Goal: Task Accomplishment & Management: Complete application form

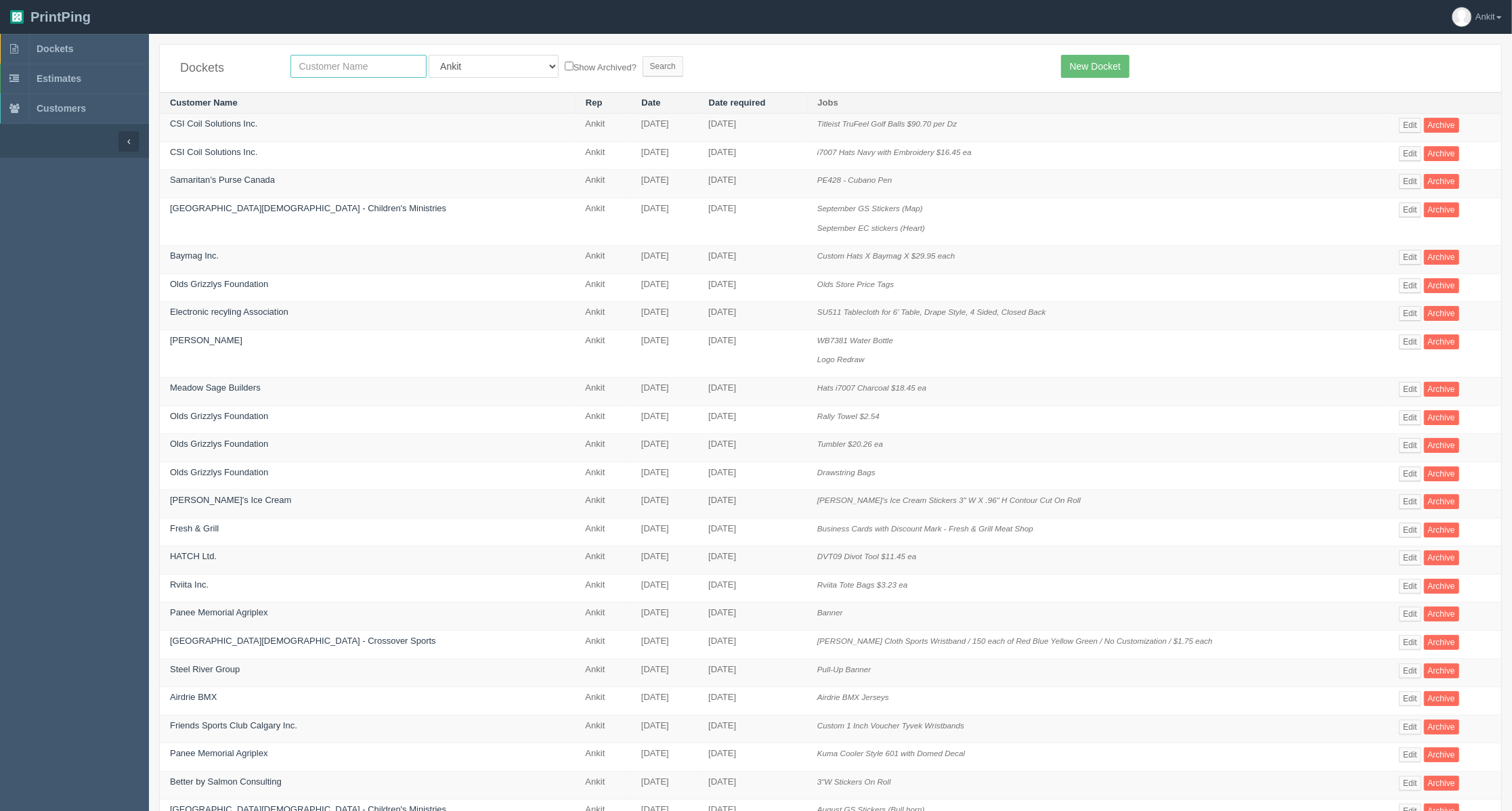
click at [363, 69] on input "text" at bounding box center [358, 67] width 136 height 23
type input "urban"
click at [643, 68] on input "Search" at bounding box center [663, 67] width 41 height 21
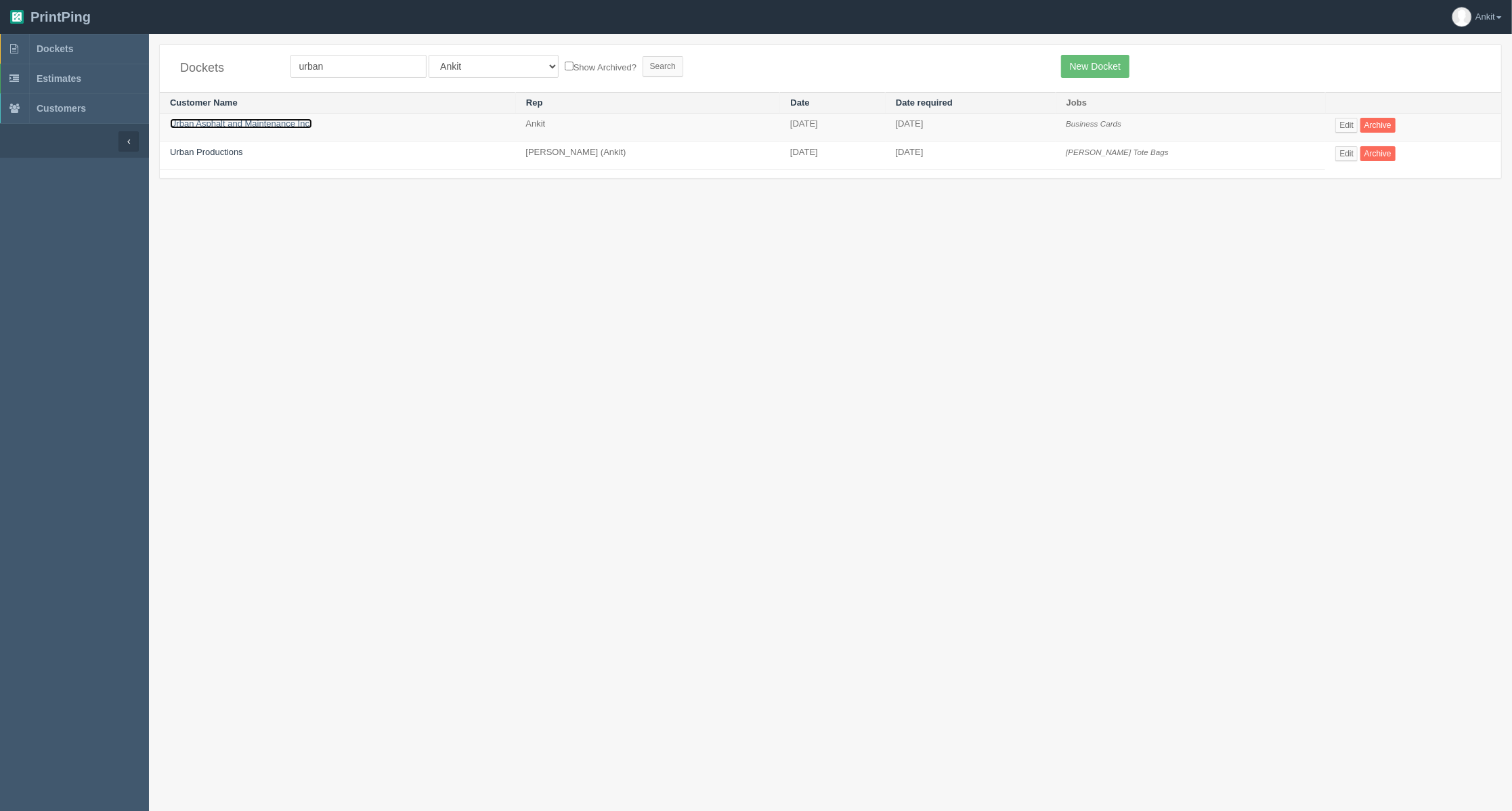
click at [231, 124] on link "Urban Asphalt and Maintenance Inc." at bounding box center [240, 124] width 142 height 10
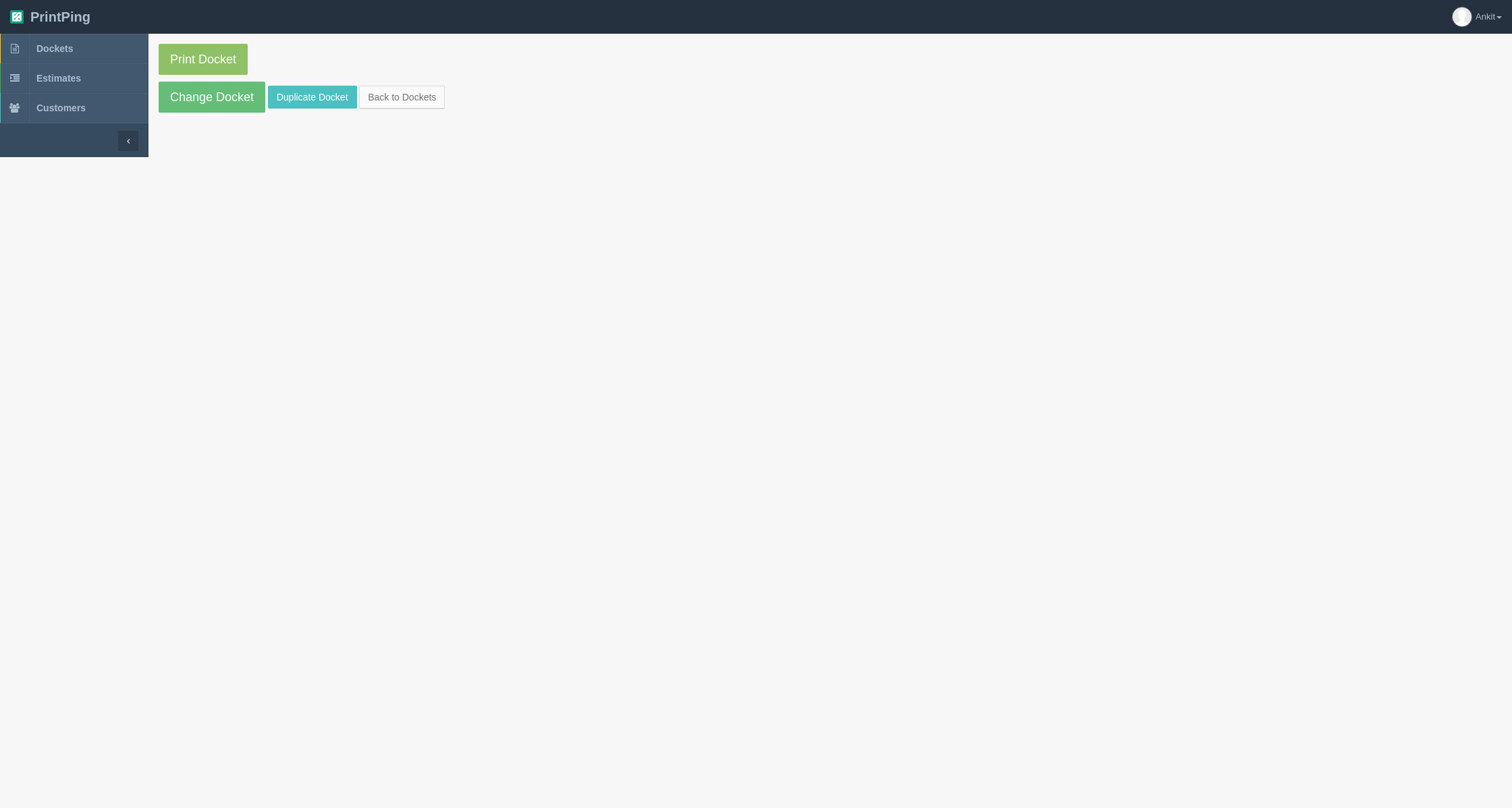
click at [290, 109] on section "Print Docket Change Docket Duplicate Docket Back to Dockets" at bounding box center [830, 78] width 1363 height 89
click at [293, 97] on link "Duplicate Docket" at bounding box center [312, 97] width 89 height 23
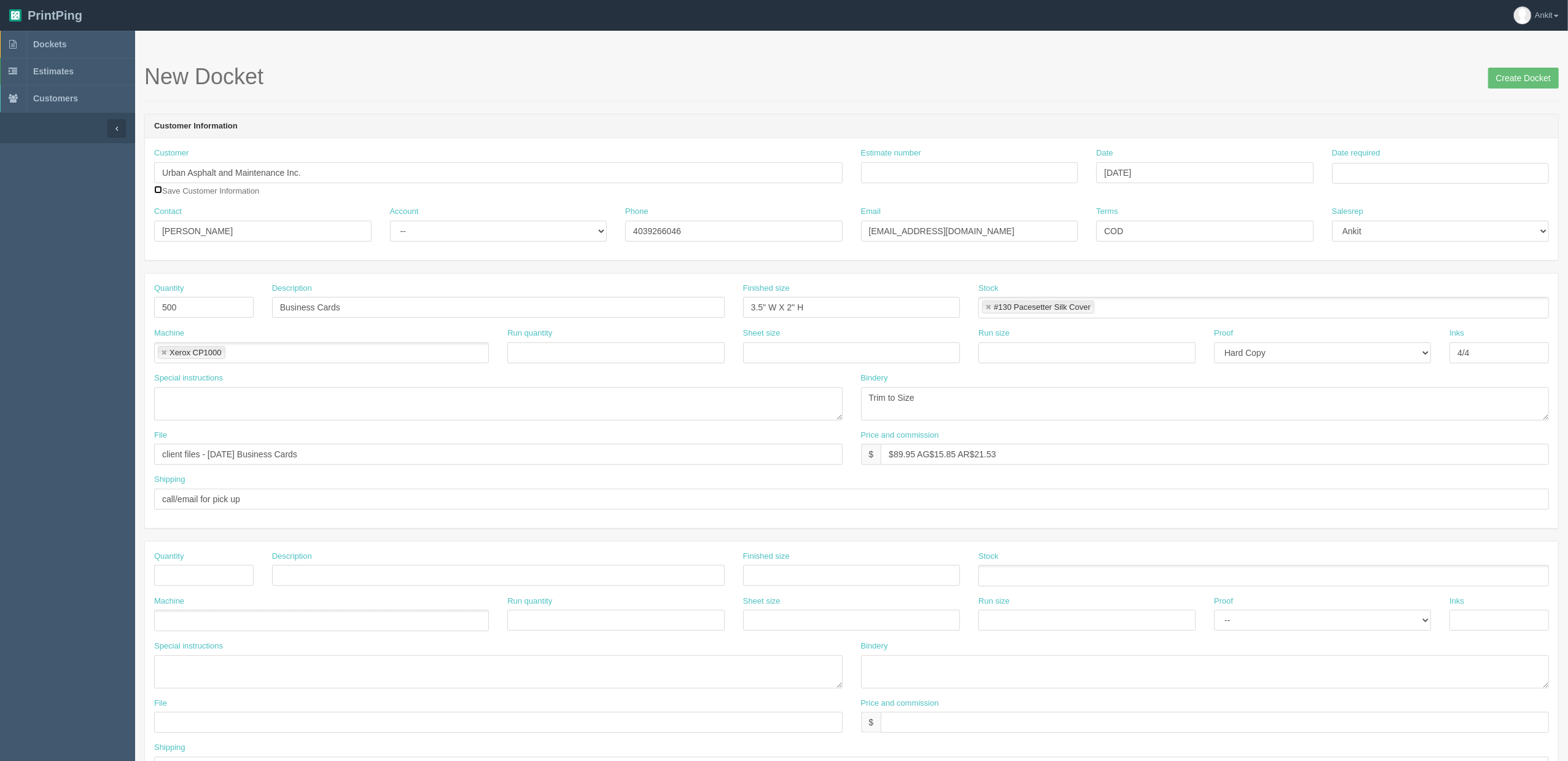
click at [156, 192] on input "checkbox" at bounding box center [158, 189] width 8 height 8
checkbox input "true"
click at [417, 227] on select "-- Existing Client Allrush Client Rep Client" at bounding box center [498, 231] width 217 height 21
select select "Allrush Client"
click at [390, 221] on select "-- Existing Client Allrush Client Rep Client" at bounding box center [498, 231] width 217 height 21
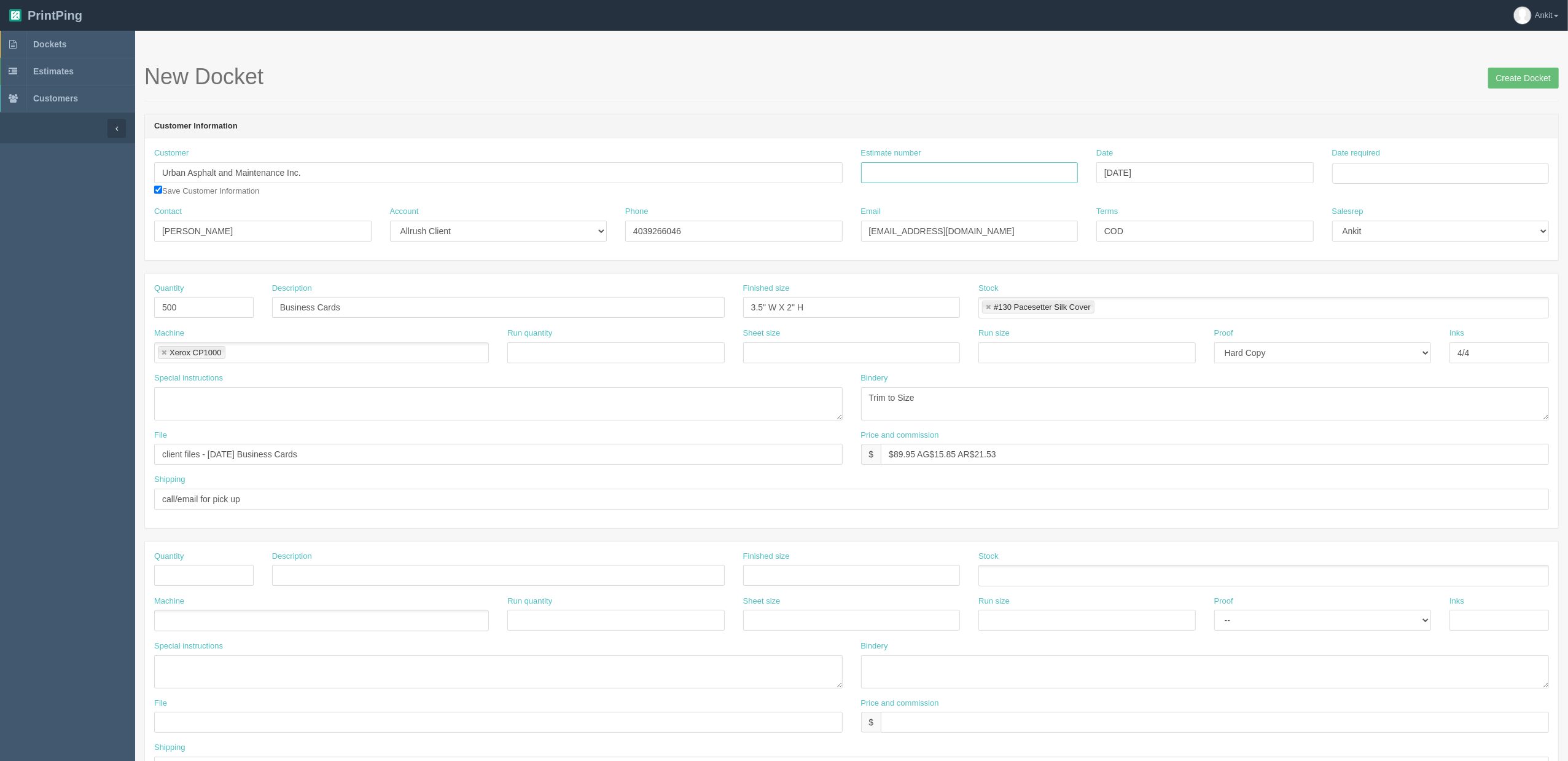
click at [1037, 167] on input "Estimate number" at bounding box center [969, 173] width 217 height 21
type input "091446"
click at [1087, 143] on div "Customer Urban Asphalt and Maintenance Inc. Save Customer Information Estimate …" at bounding box center [852, 199] width 1414 height 122
click at [1371, 183] on input "Date required" at bounding box center [1441, 173] width 217 height 21
click at [1371, 209] on th "[DATE]" at bounding box center [1392, 200] width 82 height 24
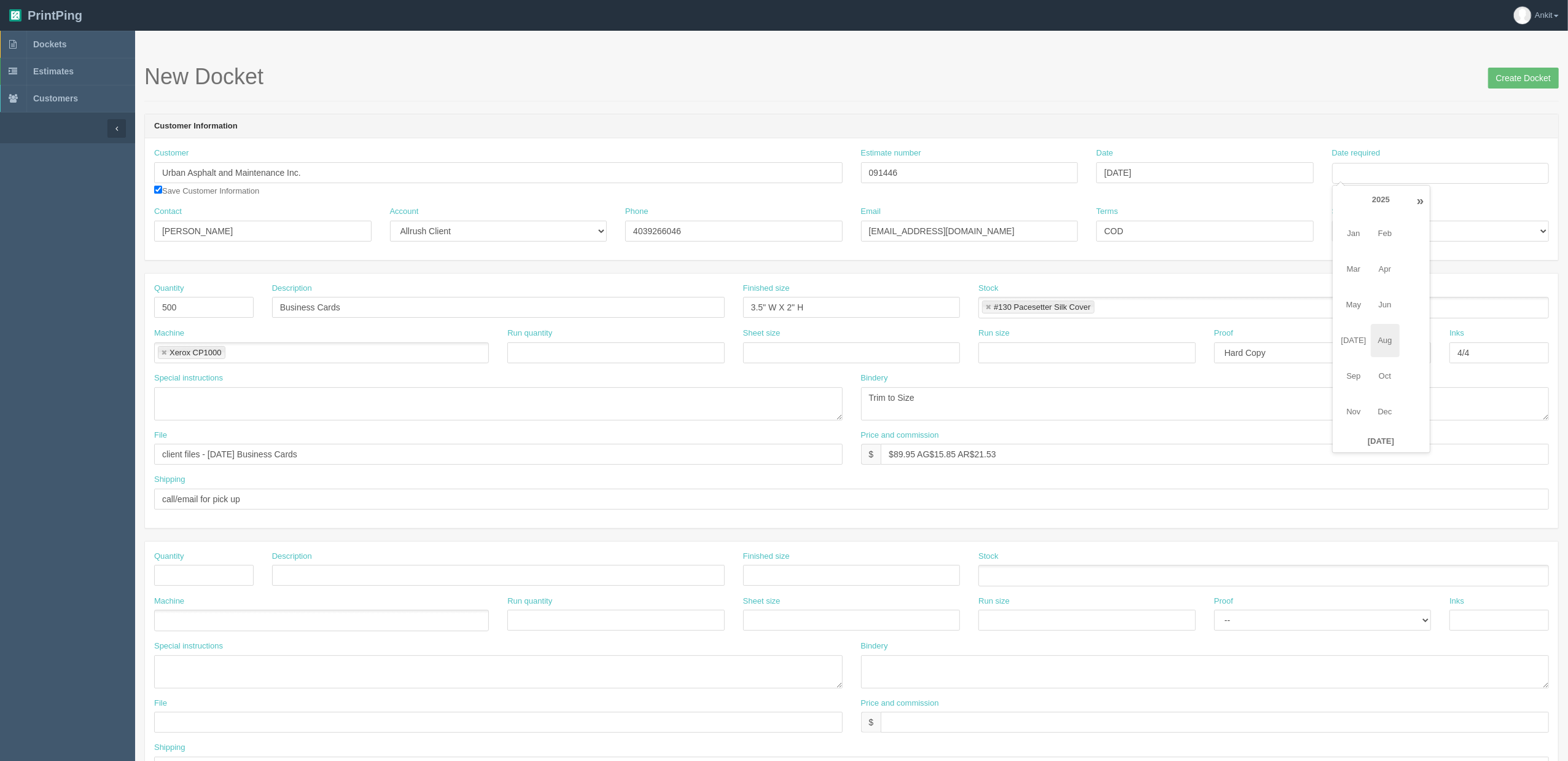
click at [1371, 335] on span "Aug" at bounding box center [1385, 340] width 29 height 33
click at [1215, 207] on div "Terms COD" at bounding box center [1205, 223] width 217 height 36
click at [1371, 178] on input "Date required" at bounding box center [1441, 173] width 217 height 21
click at [1371, 149] on div "Date required" at bounding box center [1441, 166] width 217 height 36
click at [1371, 185] on div "Date required" at bounding box center [1441, 170] width 236 height 45
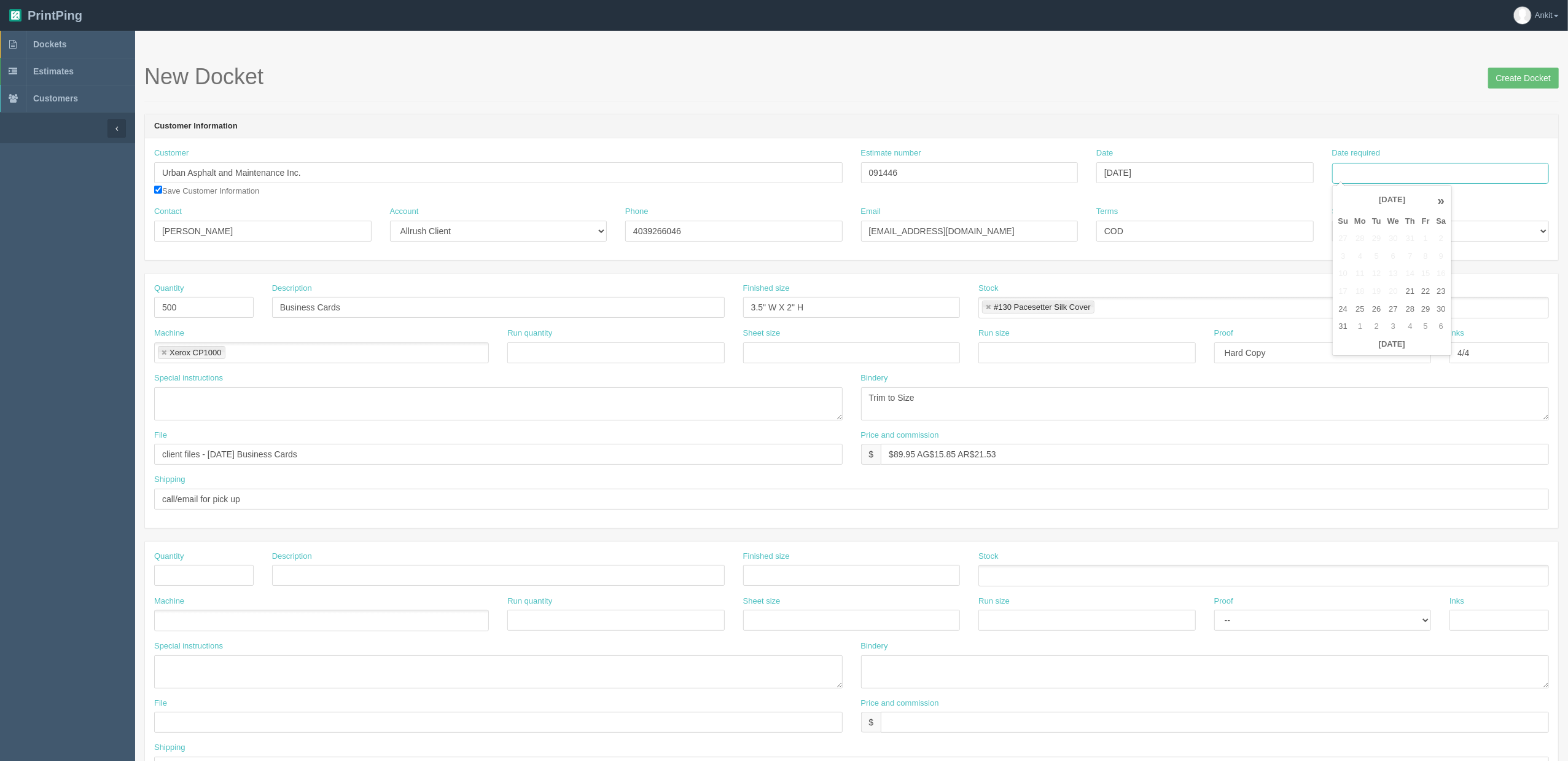
click at [1371, 178] on input "Date required" at bounding box center [1441, 173] width 217 height 21
click at [1371, 206] on th "August 2025" at bounding box center [1392, 200] width 82 height 24
click at [1371, 334] on span "Aug" at bounding box center [1385, 340] width 29 height 33
click at [1371, 310] on td "29" at bounding box center [1426, 309] width 15 height 18
type input "August 29, 2025"
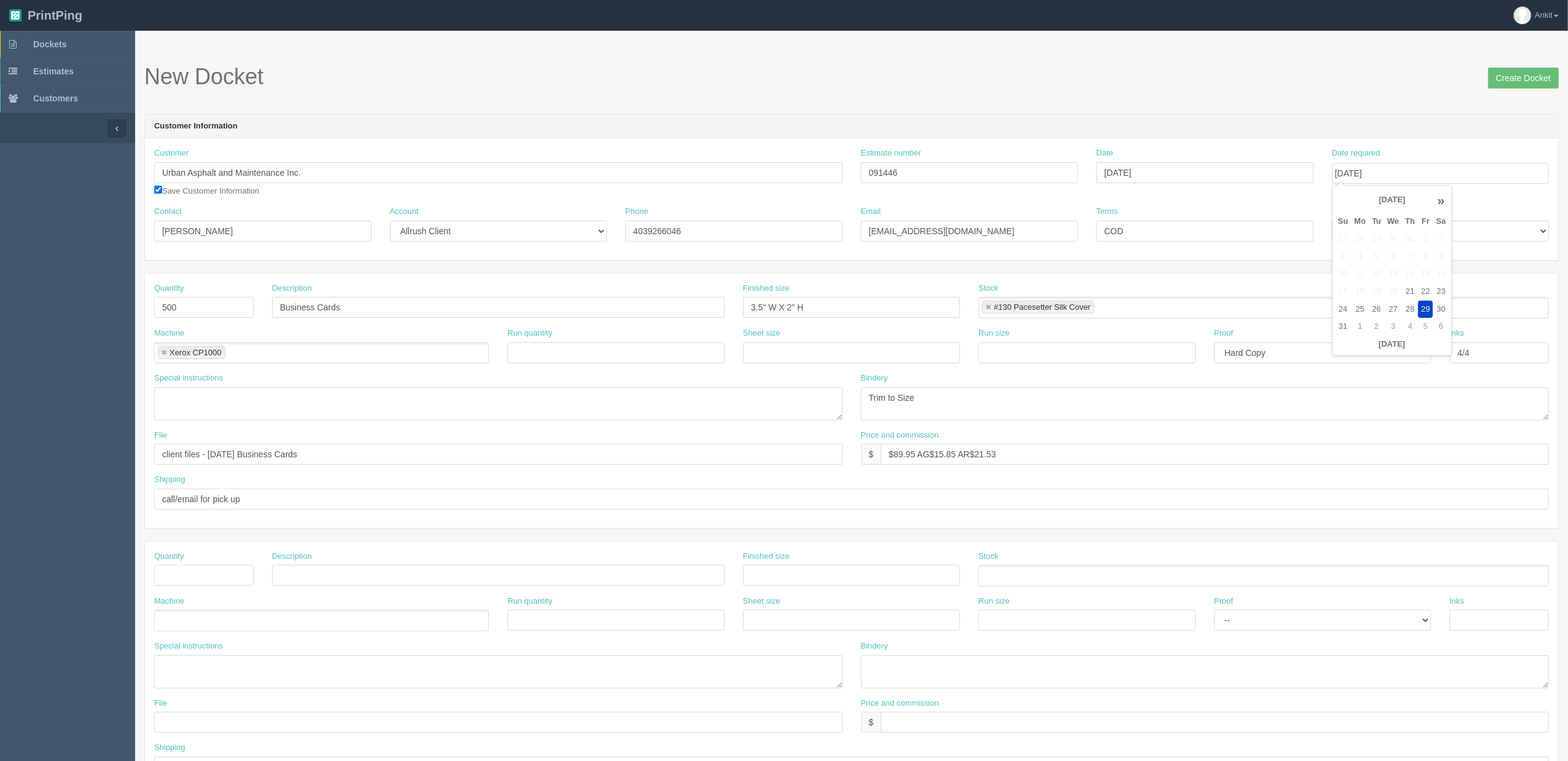
click at [1209, 199] on div "Customer Urban Asphalt and Maintenance Inc. Save Customer Information Estimate …" at bounding box center [852, 177] width 1414 height 59
click at [1371, 82] on input "Create Docket" at bounding box center [1523, 78] width 70 height 21
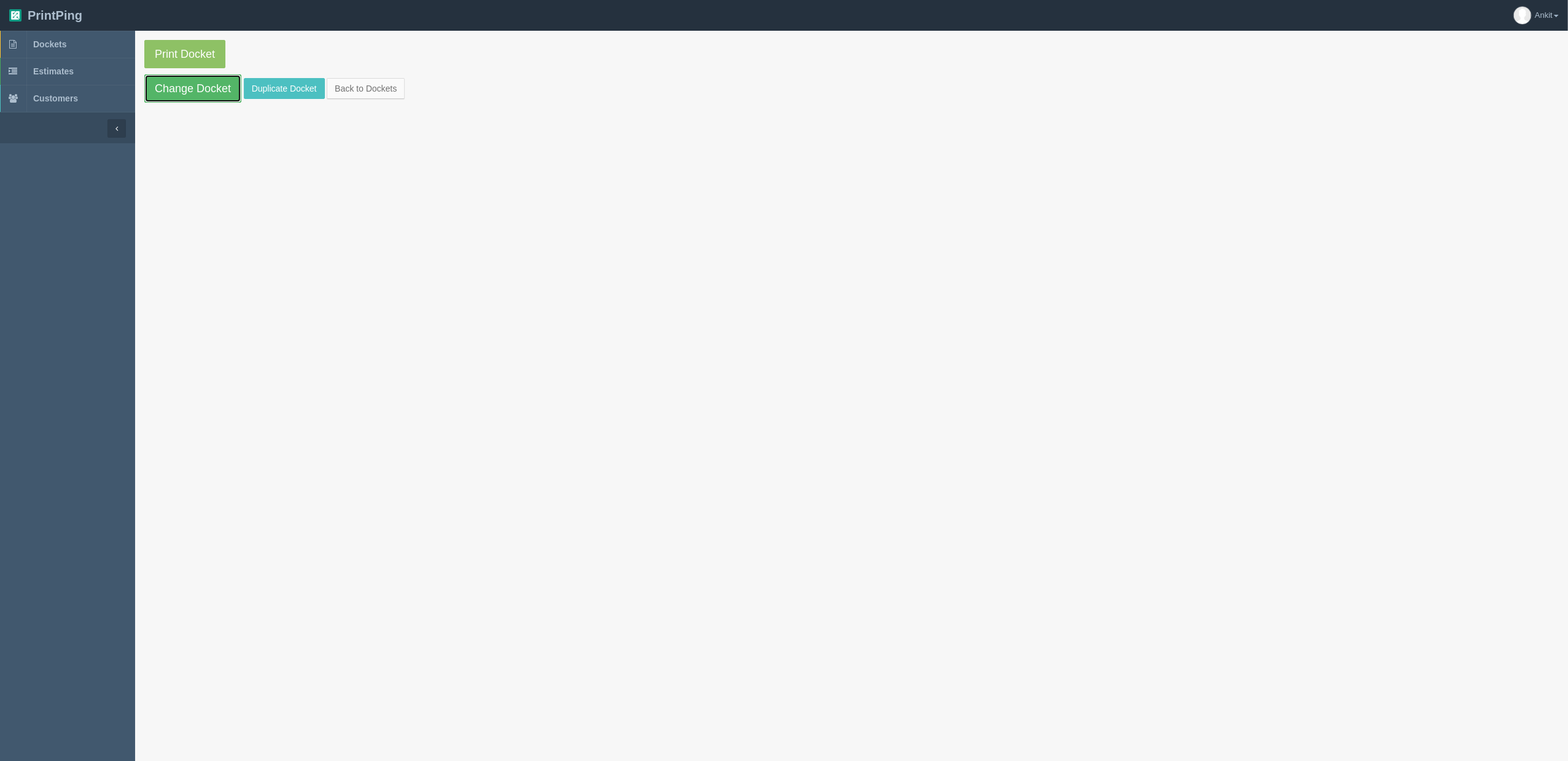
click at [207, 81] on link "Change Docket" at bounding box center [193, 88] width 97 height 28
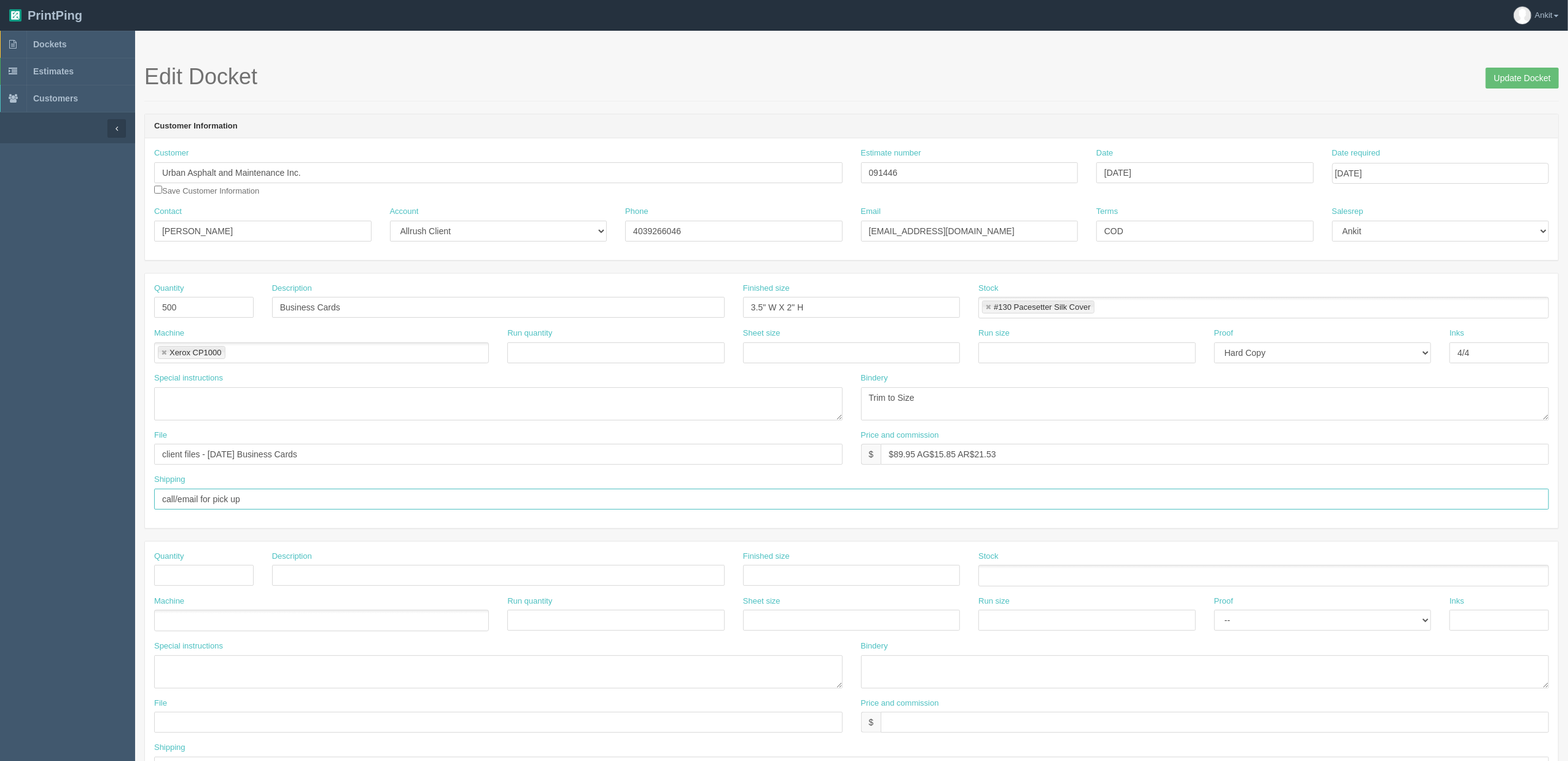
click at [283, 497] on input "call/email for pick up" at bounding box center [851, 499] width 1395 height 21
click at [303, 251] on div "Customer Urban Asphalt and Maintenance Inc. Save Customer Information Estimate …" at bounding box center [852, 199] width 1414 height 122
click at [1149, 227] on input "COD" at bounding box center [1205, 231] width 217 height 21
type input "COD %50 Deposit"
click at [1091, 261] on div "Customer Information Customer Urban Asphalt and Maintenance Inc. Save Customer …" at bounding box center [852, 187] width 1415 height 147
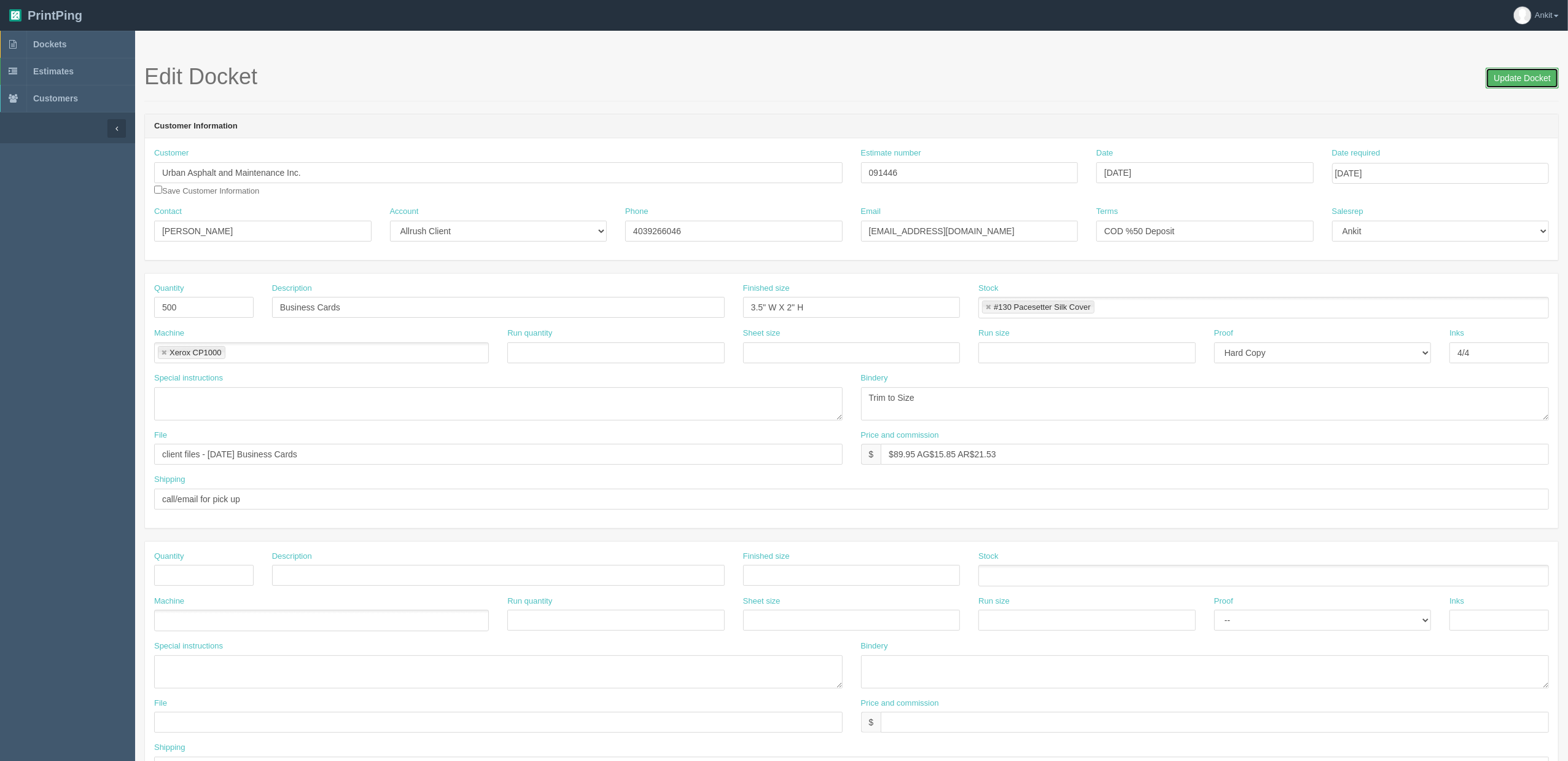
click at [1524, 82] on input "Update Docket" at bounding box center [1522, 78] width 73 height 21
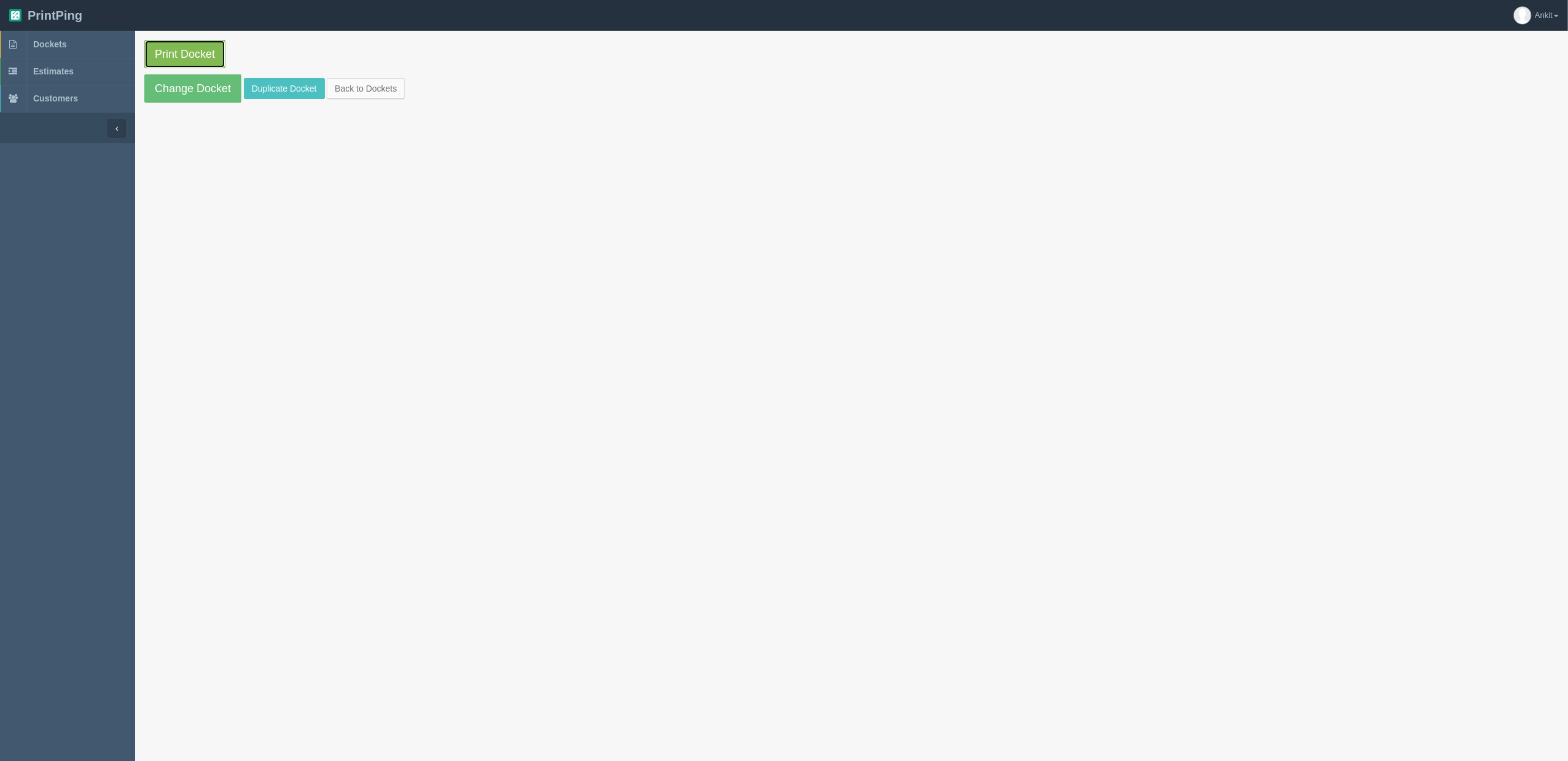
click at [199, 64] on link "Print Docket" at bounding box center [185, 54] width 81 height 28
click at [266, 90] on link "Duplicate Docket" at bounding box center [284, 89] width 81 height 21
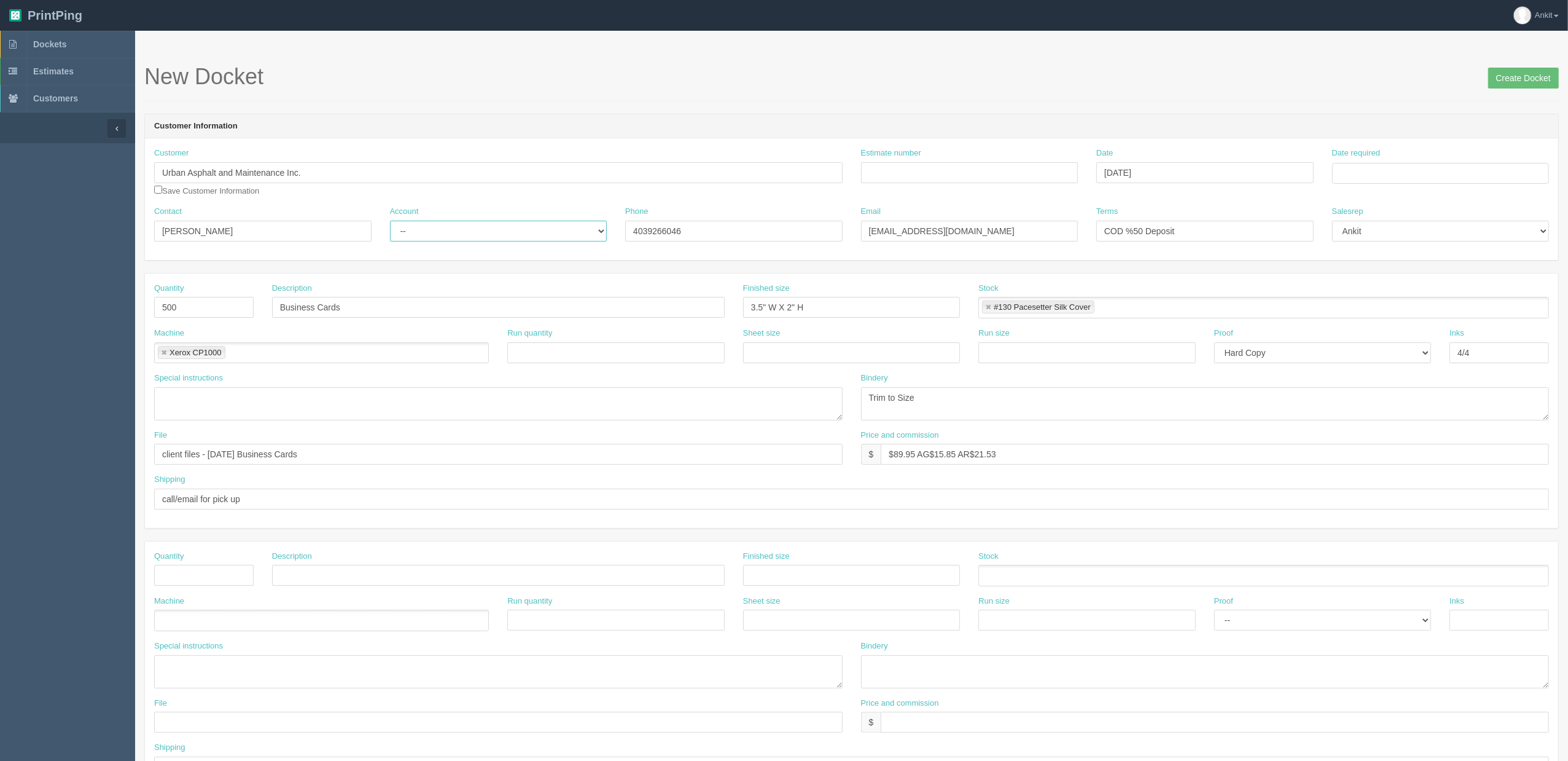
click at [406, 231] on select "-- Existing Client Allrush Client Rep Client" at bounding box center [498, 231] width 217 height 21
select select "Allrush Client"
click at [390, 221] on select "-- Existing Client Allrush Client Rep Client" at bounding box center [498, 231] width 217 height 21
drag, startPoint x: 194, startPoint y: 305, endPoint x: 130, endPoint y: 305, distance: 64.0
click at [130, 305] on section "Dockets Estimates Customers" at bounding box center [784, 573] width 1568 height 1085
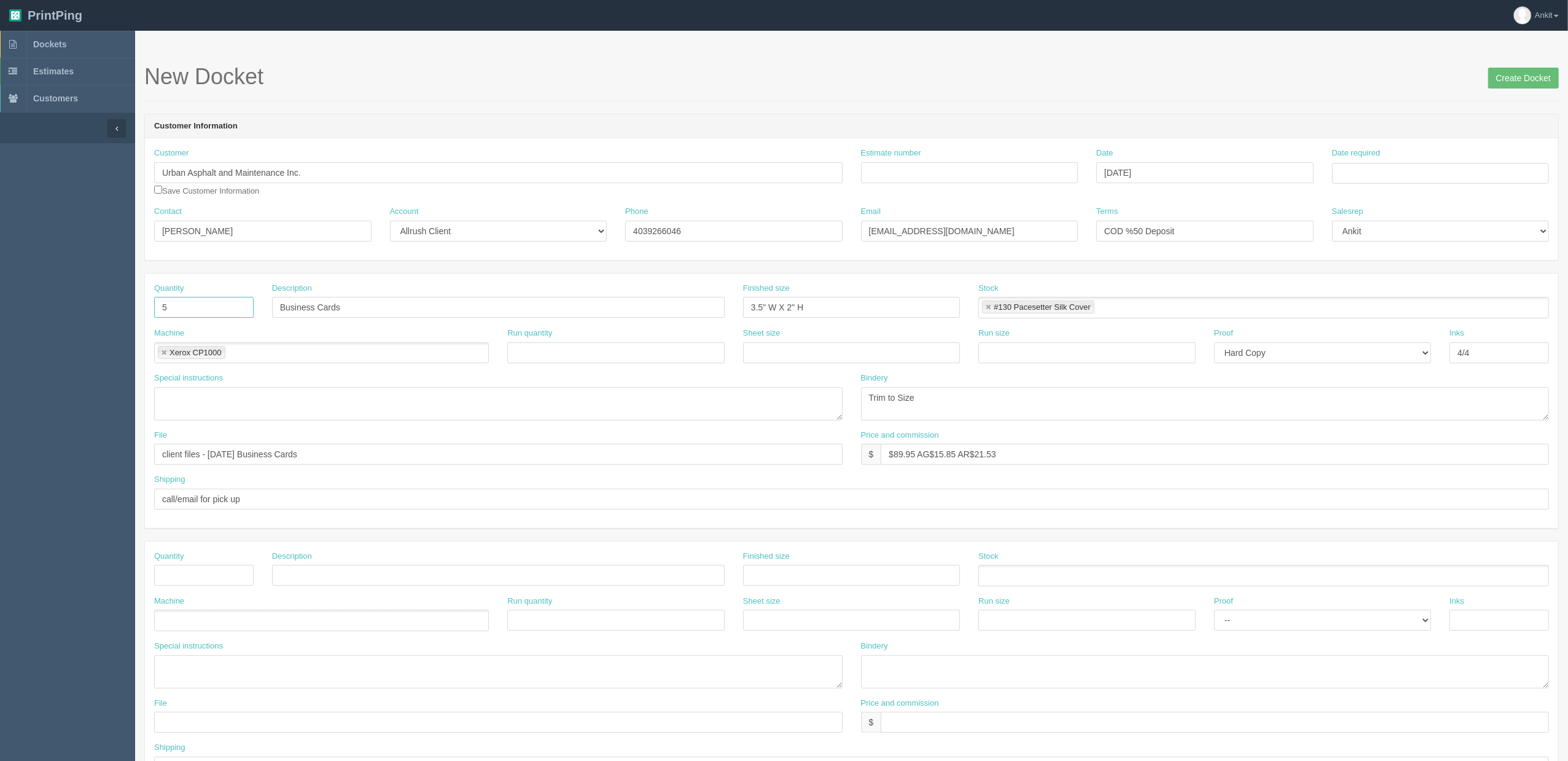
type input "5"
type input "Lawn Signs"
click at [986, 309] on link at bounding box center [989, 307] width 7 height 8
click at [164, 349] on link at bounding box center [164, 353] width 7 height 8
click at [164, 349] on input "text" at bounding box center [161, 353] width 12 height 18
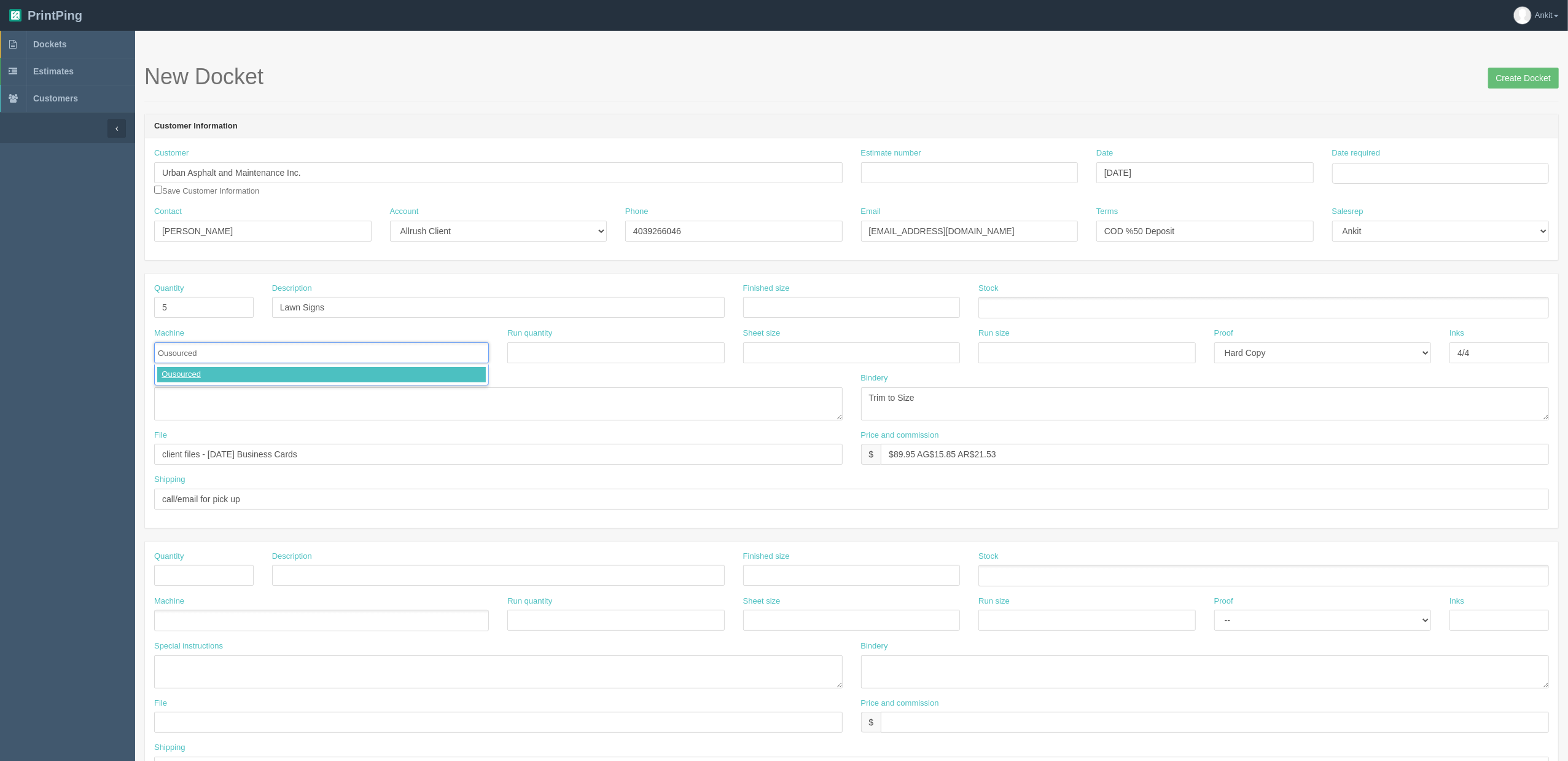
type input "Ousourced"
drag, startPoint x: 335, startPoint y: 459, endPoint x: 141, endPoint y: 467, distance: 194.2
click at [141, 467] on section "New Docket Create Docket Customer Information Customer Urban Asphalt and Mainte…" at bounding box center [852, 573] width 1433 height 1085
paste input "70776"
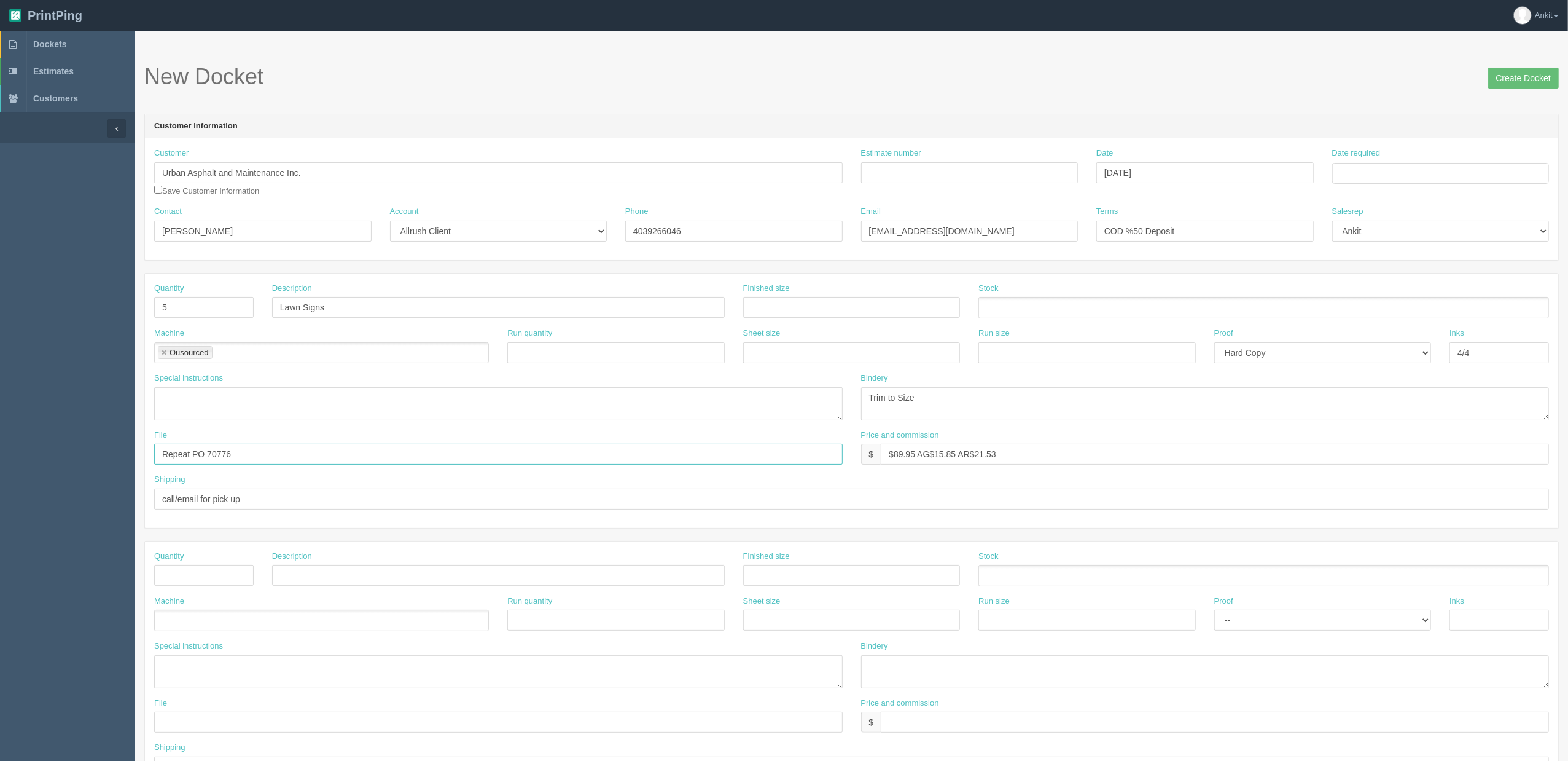
type input "Repeat PO 70776"
click at [1303, 355] on select "-- Email Hard Copy" at bounding box center [1323, 353] width 217 height 21
select select
click at [1214, 343] on select "-- Email Hard Copy" at bounding box center [1323, 353] width 217 height 21
drag, startPoint x: 1513, startPoint y: 347, endPoint x: 1433, endPoint y: 360, distance: 81.0
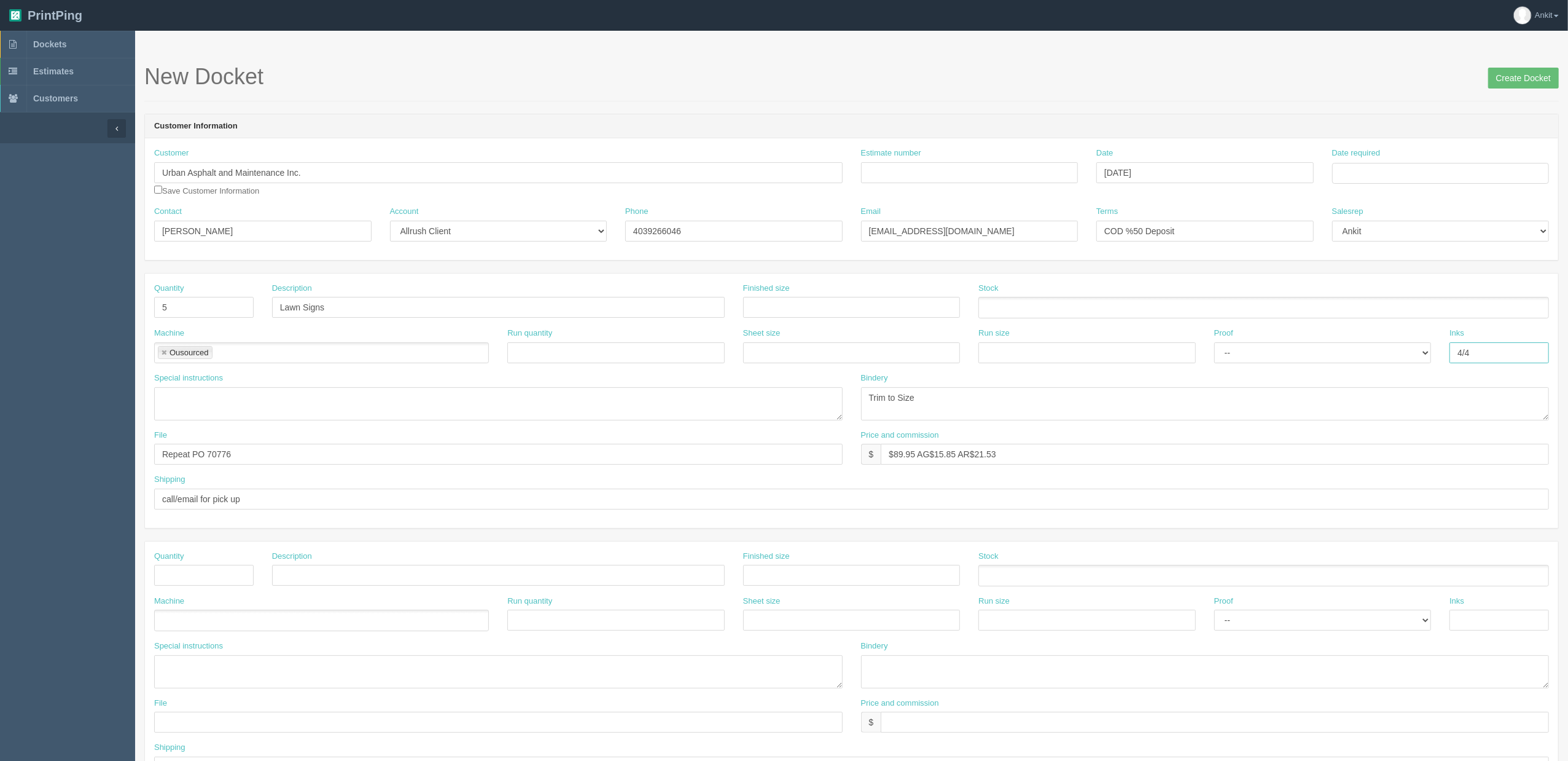
click at [1433, 360] on div "Machine Ousourced Ousourced Run quantity Sheet size Run size Proof -- Email Har…" at bounding box center [852, 350] width 1414 height 45
click at [464, 396] on textarea at bounding box center [498, 403] width 688 height 33
click at [337, 396] on textarea "PO to Anvy Digital | Lawn Signs" at bounding box center [498, 403] width 688 height 33
click at [313, 396] on textarea "PO to Anvy Digital | Lawn Signs" at bounding box center [498, 403] width 688 height 33
paste textarea "Size : 24" x 18""
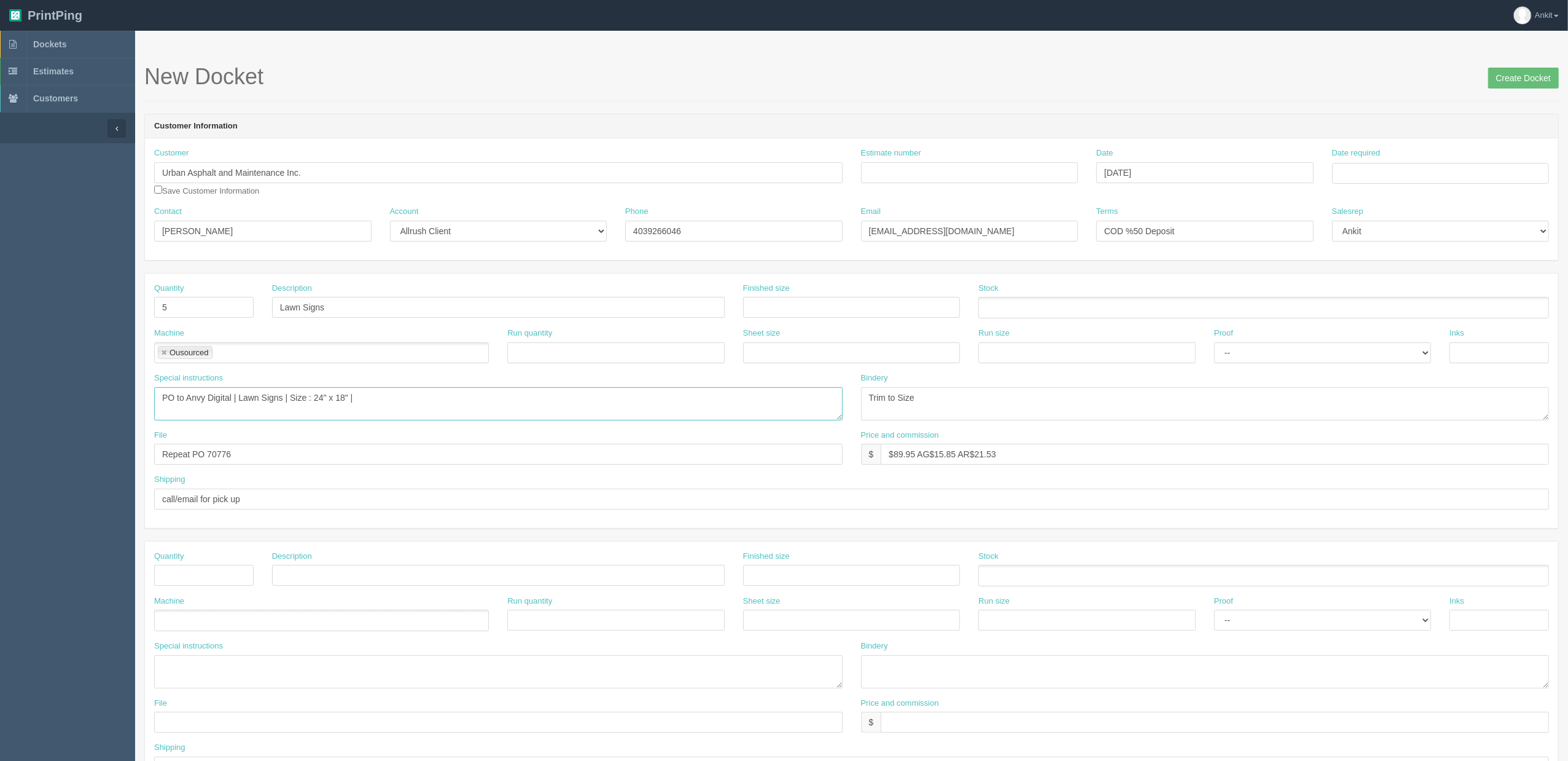
click at [379, 393] on textarea "PO to Anvy Digital | Lawn Signs | Size : 24" x 18" |" at bounding box center [498, 403] width 688 height 33
paste textarea "Two Side Print - Same Image Step Stake 2 wires-10x30 Number of version : 1"
type textarea "PO to Anvy Digital | Lawn Signs | Size : 24" x 18" | Two Side Print | Step Stak…"
click at [1013, 175] on input "Estimate number" at bounding box center [969, 173] width 217 height 21
type input "6039"
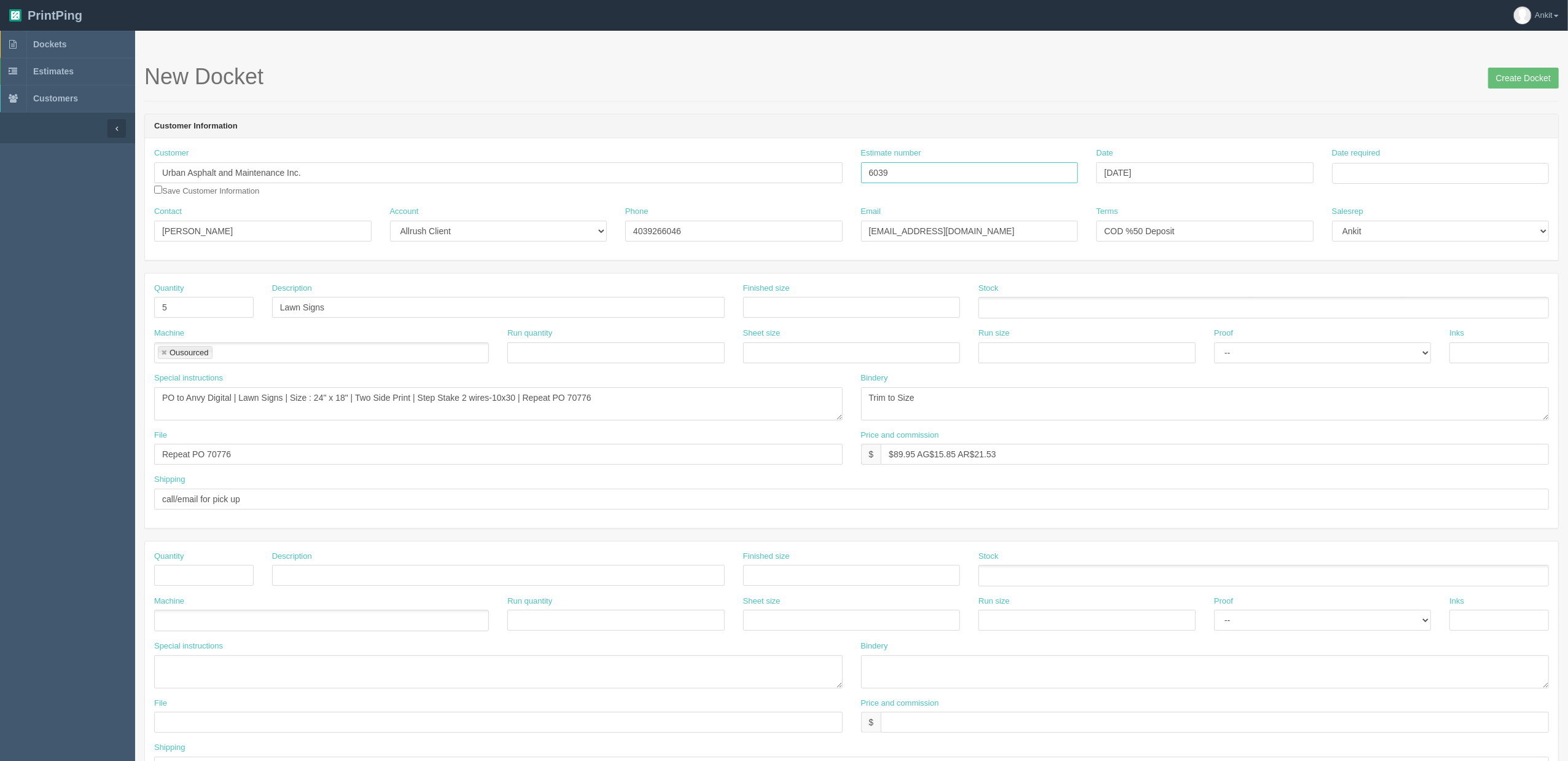
click at [1488, 67] on input "Create Docket" at bounding box center [1523, 78] width 70 height 21
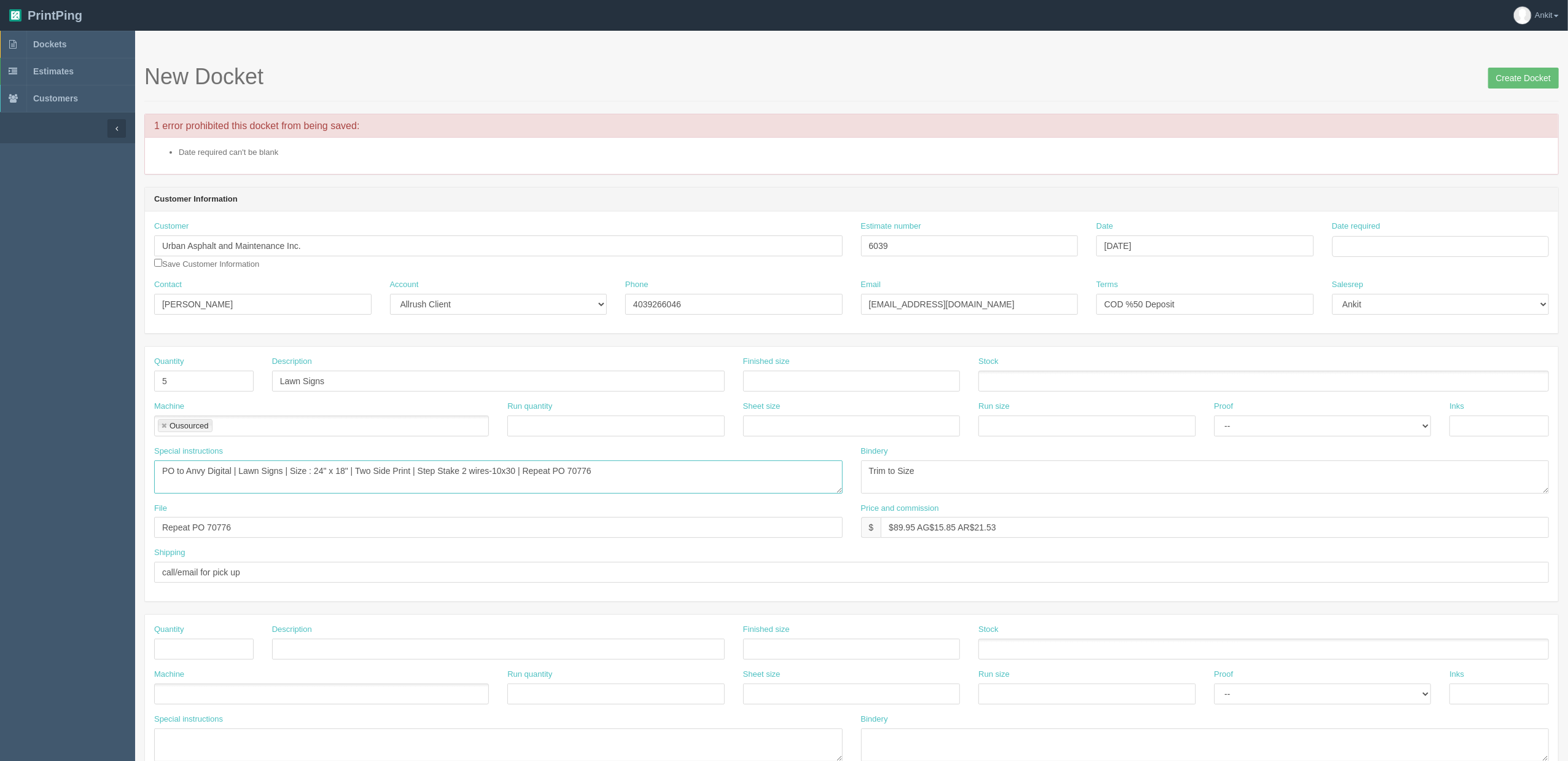
drag, startPoint x: 523, startPoint y: 472, endPoint x: 539, endPoint y: 472, distance: 16.0
click at [523, 472] on textarea "PO to Anvy Digital | Lawn Signs | Size : 24" x 18" | Two Side Print | Step Stak…" at bounding box center [498, 477] width 688 height 33
click at [558, 472] on textarea "PO to Anvy Digital | Lawn Signs | Size : 24" x 18" | Two Side Print | Step Stak…" at bounding box center [498, 477] width 688 height 33
click at [790, 469] on textarea "PO to Anvy Digital | Lawn Signs | Size : 24" x 18" | Two Side Print | Step Stak…" at bounding box center [498, 477] width 688 height 33
type textarea "PO to Anvy Digital | Lawn Signs | Size : 24" x 18" | Two Side Print | Step Stak…"
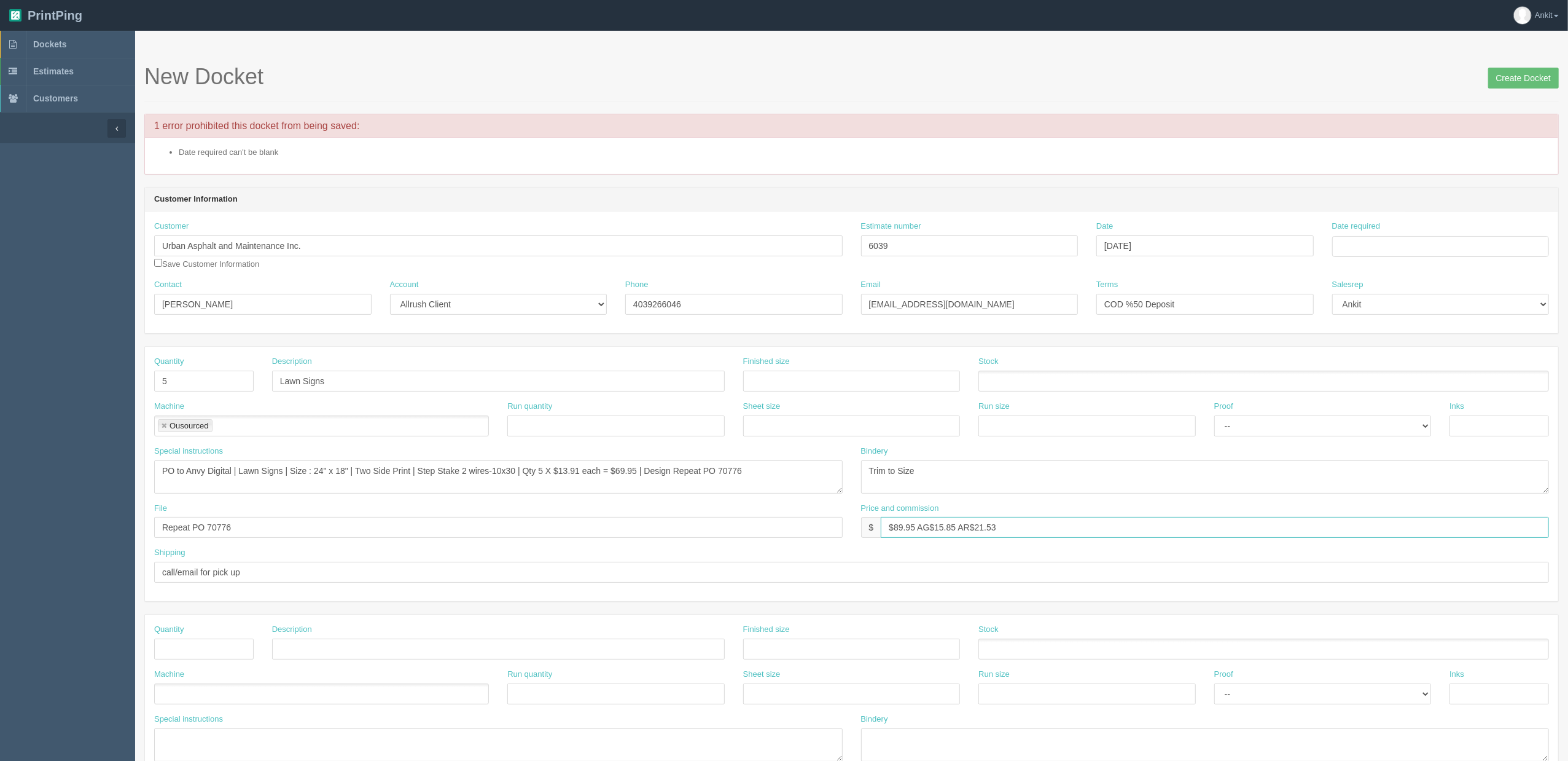
drag, startPoint x: 1011, startPoint y: 527, endPoint x: 880, endPoint y: 532, distance: 131.1
click at [880, 532] on div "$ $89.95 AG$15.85 AR$21.53" at bounding box center [1205, 527] width 688 height 21
drag, startPoint x: 919, startPoint y: 547, endPoint x: 928, endPoint y: 532, distance: 17.5
click at [919, 547] on div "Price and commission $" at bounding box center [1205, 525] width 707 height 45
click at [929, 525] on input "text" at bounding box center [1215, 527] width 668 height 21
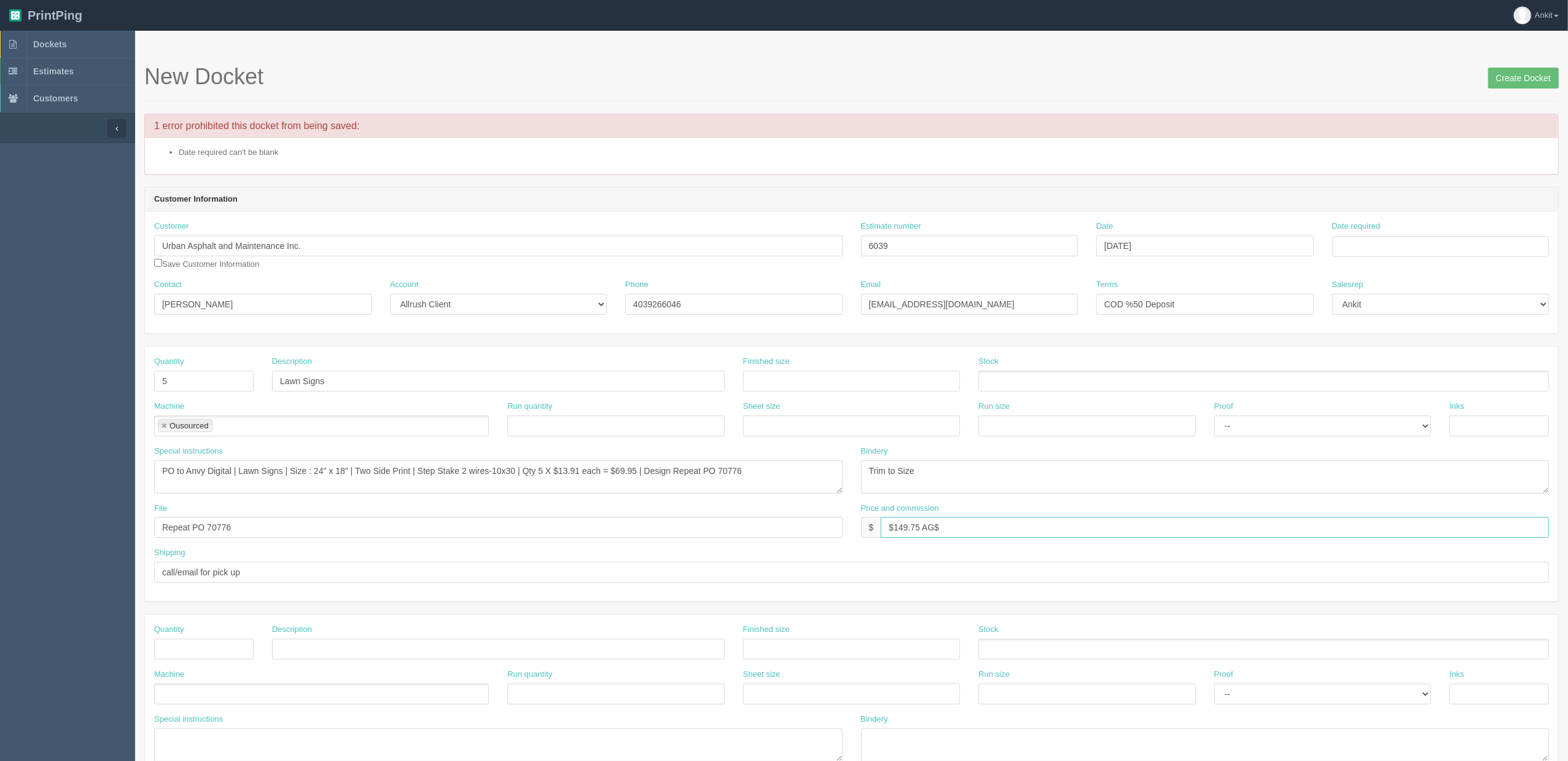
click at [971, 529] on input "$149.75 AG$" at bounding box center [1215, 527] width 668 height 21
type input "$149.75 AG$20.47 AR$29.49"
click at [157, 259] on input "checkbox" at bounding box center [158, 262] width 8 height 8
checkbox input "true"
click at [1381, 251] on input "Date required" at bounding box center [1441, 247] width 217 height 21
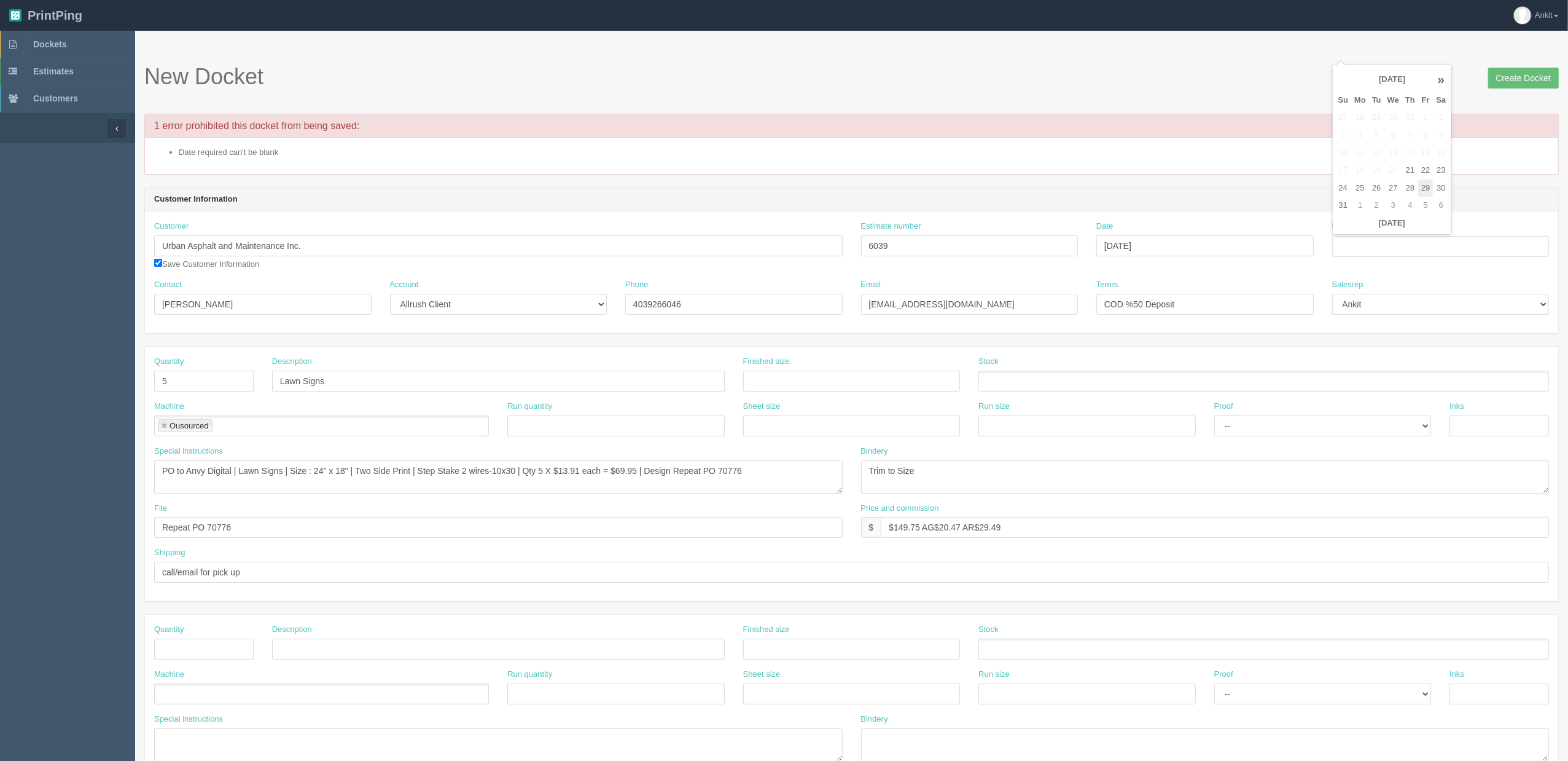
click at [1425, 189] on td "29" at bounding box center [1426, 188] width 15 height 18
type input "[DATE]"
click at [1395, 269] on div "Customer Urban Asphalt and Maintenance Inc. Save Customer Information Estimate …" at bounding box center [852, 250] width 1414 height 59
click at [1514, 75] on input "Create Docket" at bounding box center [1523, 78] width 70 height 21
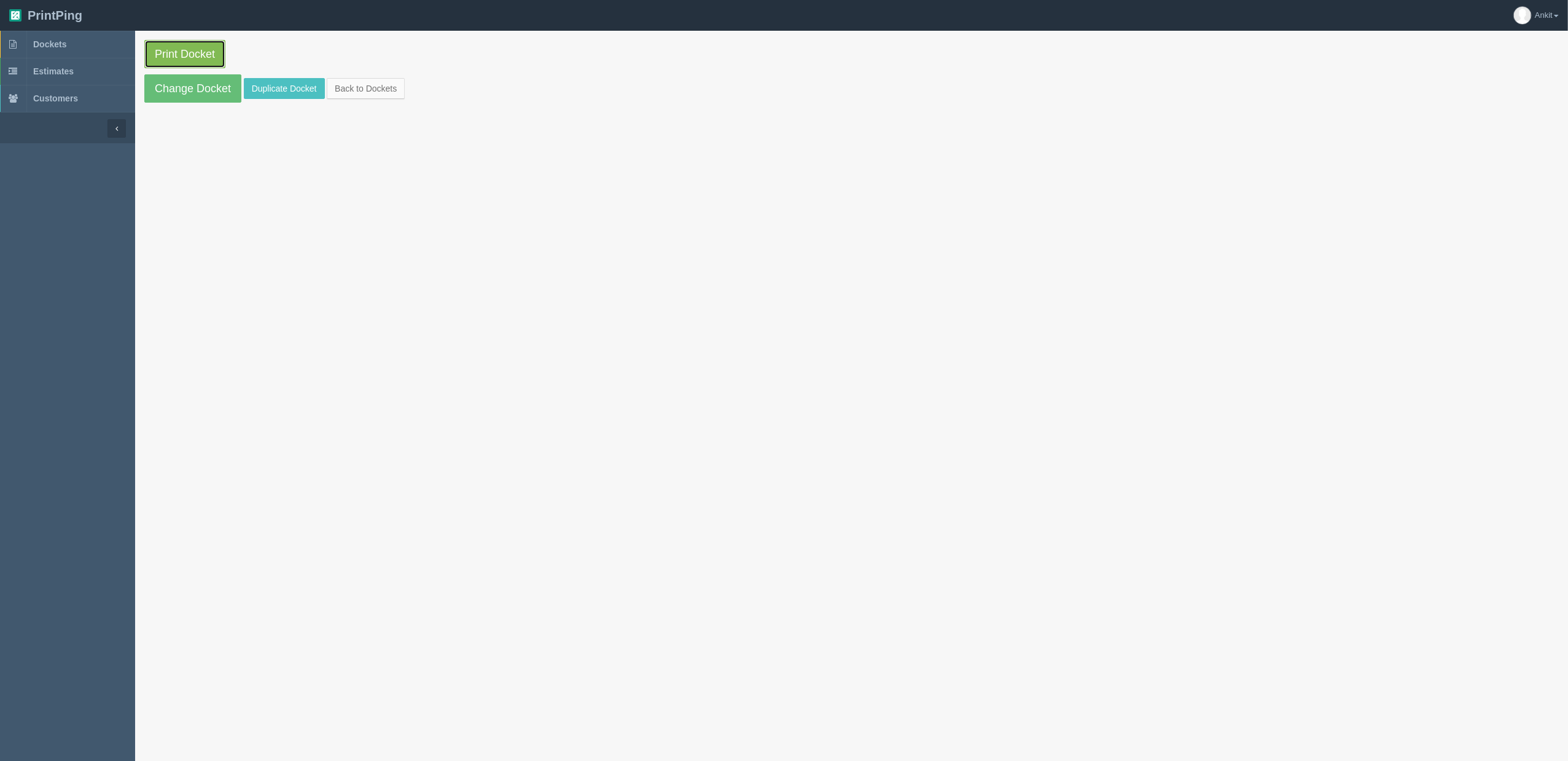
click at [207, 47] on link "Print Docket" at bounding box center [185, 54] width 81 height 28
click at [193, 102] on link "Change Docket" at bounding box center [193, 88] width 97 height 28
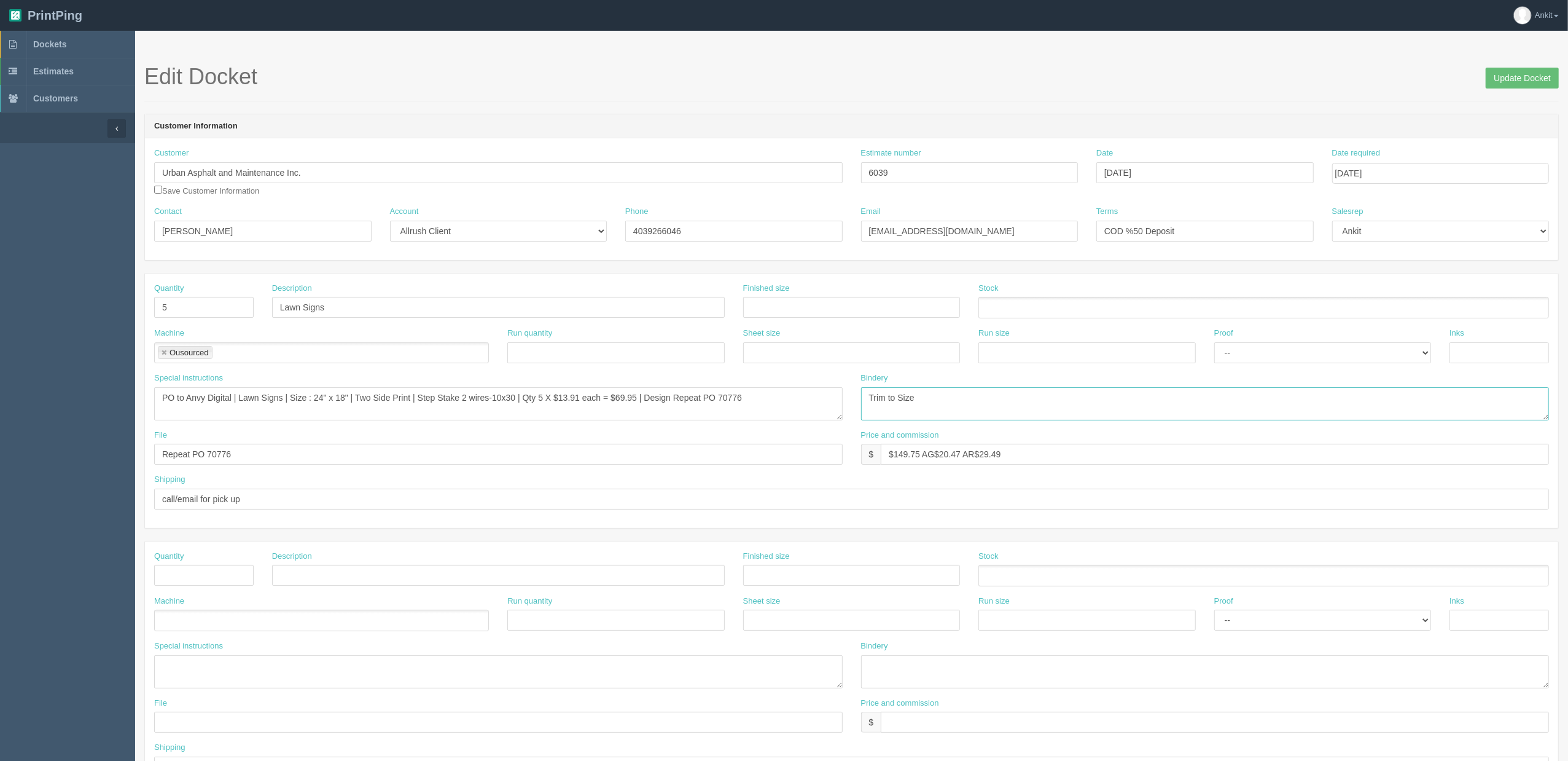
drag, startPoint x: 938, startPoint y: 412, endPoint x: 863, endPoint y: 423, distance: 75.8
click at [863, 423] on div "Bindery Trim to Size" at bounding box center [1205, 401] width 707 height 57
click at [1514, 76] on input "Update Docket" at bounding box center [1522, 78] width 73 height 21
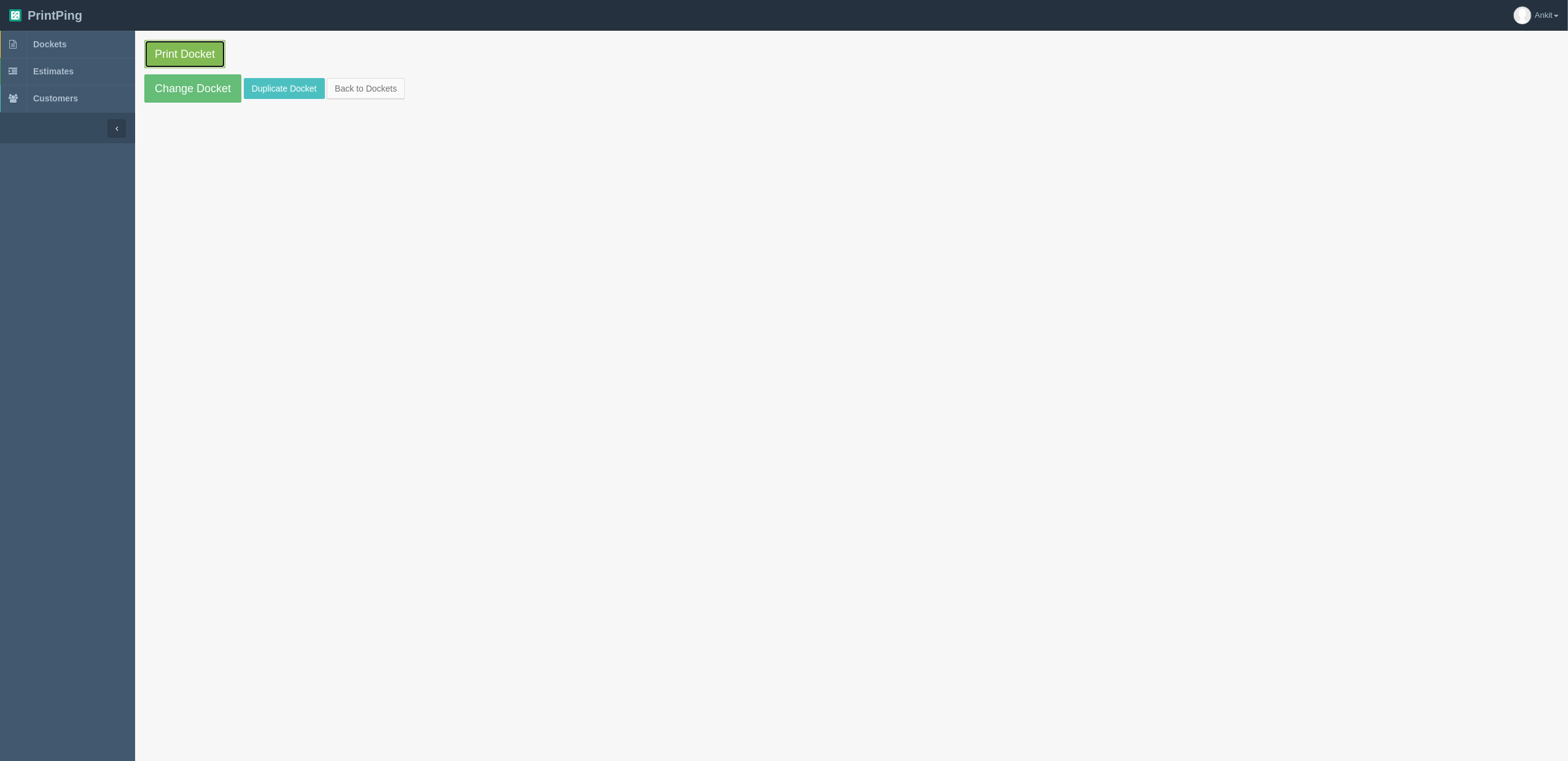
click at [189, 55] on link "Print Docket" at bounding box center [185, 54] width 81 height 28
